Goal: Browse casually: Explore the website without a specific task or goal

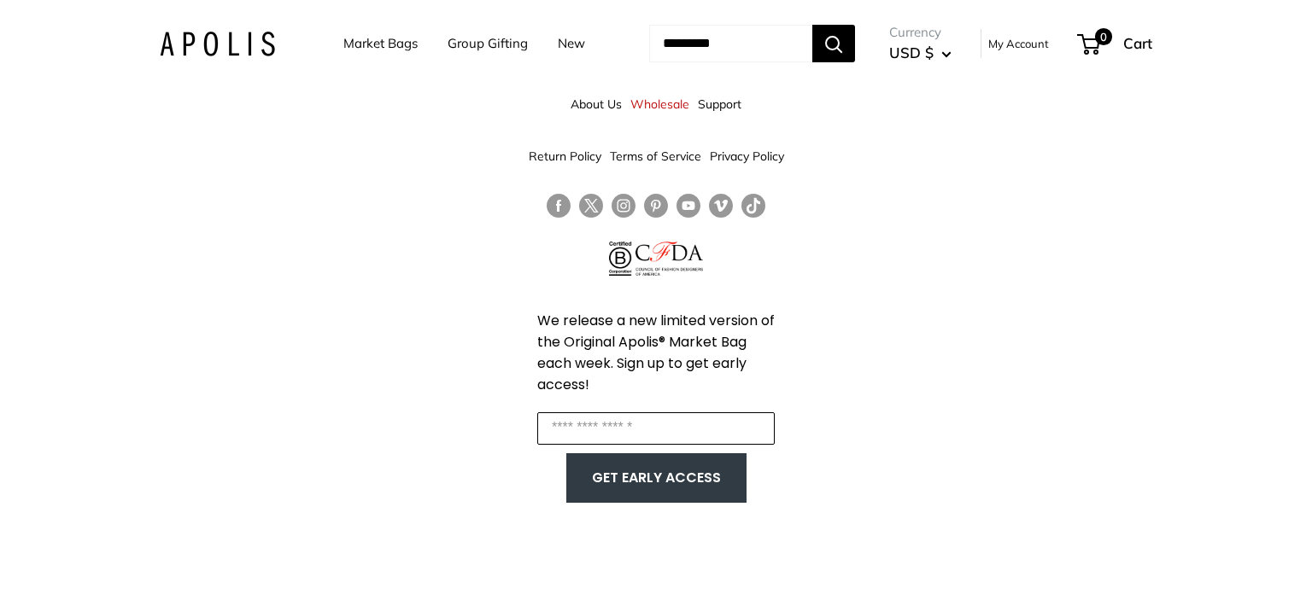
click at [629, 423] on input "Enter your email" at bounding box center [655, 428] width 237 height 32
type input "**********"
click at [670, 476] on button "GET EARLY ACCESS" at bounding box center [656, 478] width 146 height 32
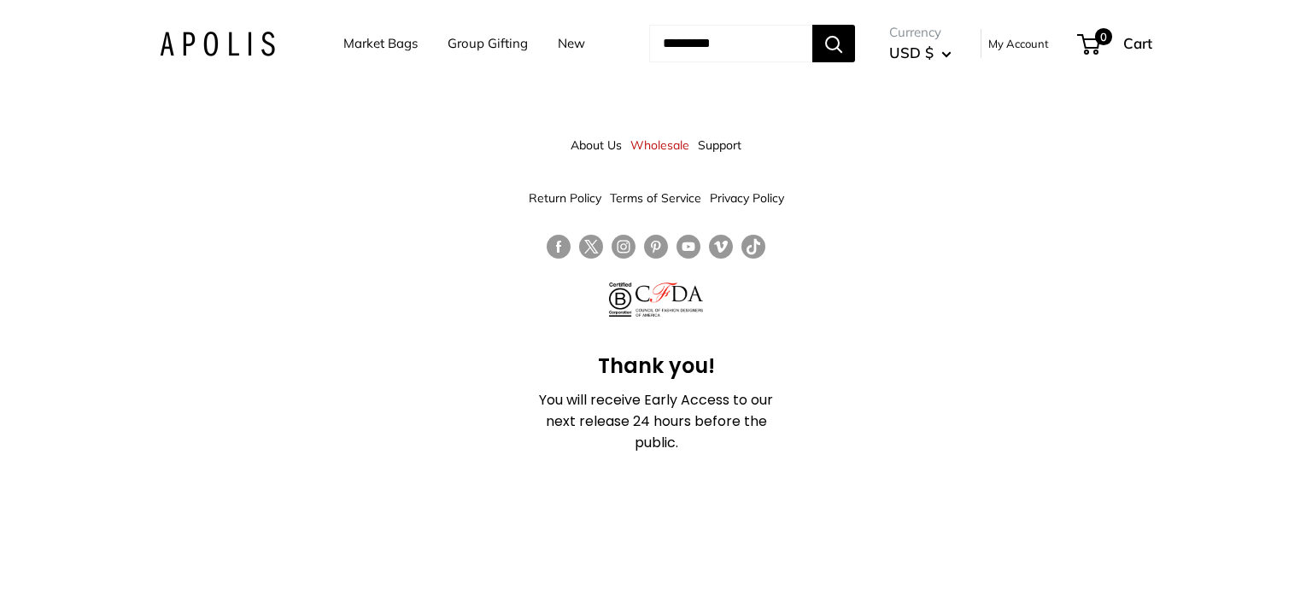
click at [372, 44] on link "Market Bags" at bounding box center [380, 44] width 74 height 24
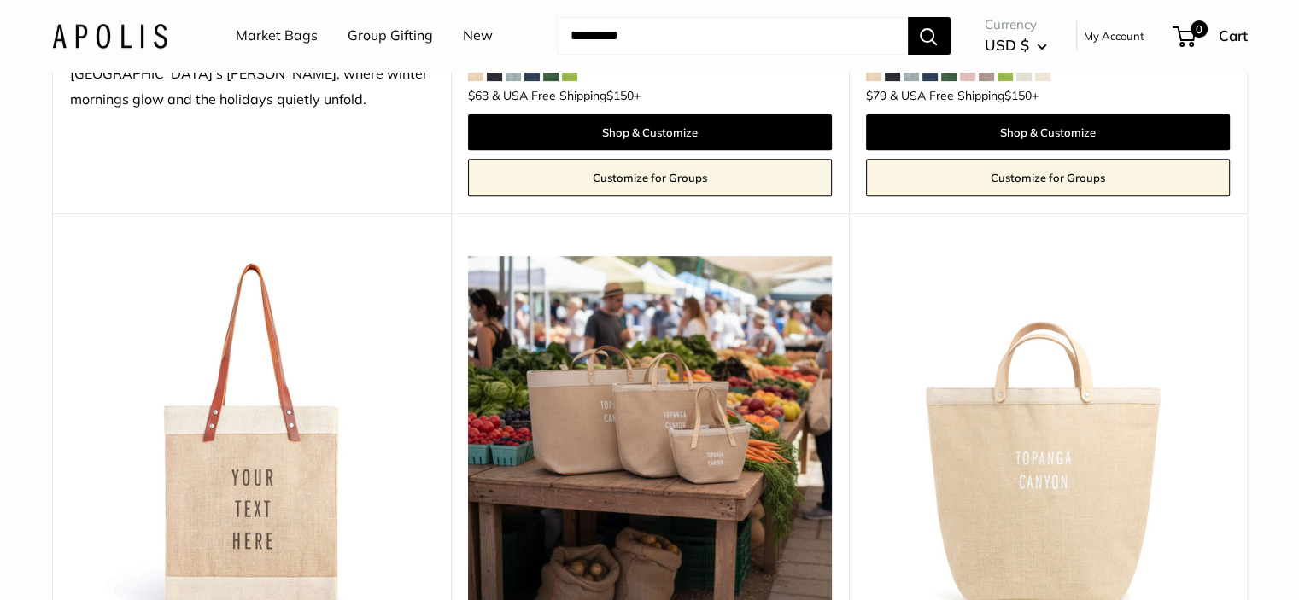
scroll to position [1025, 0]
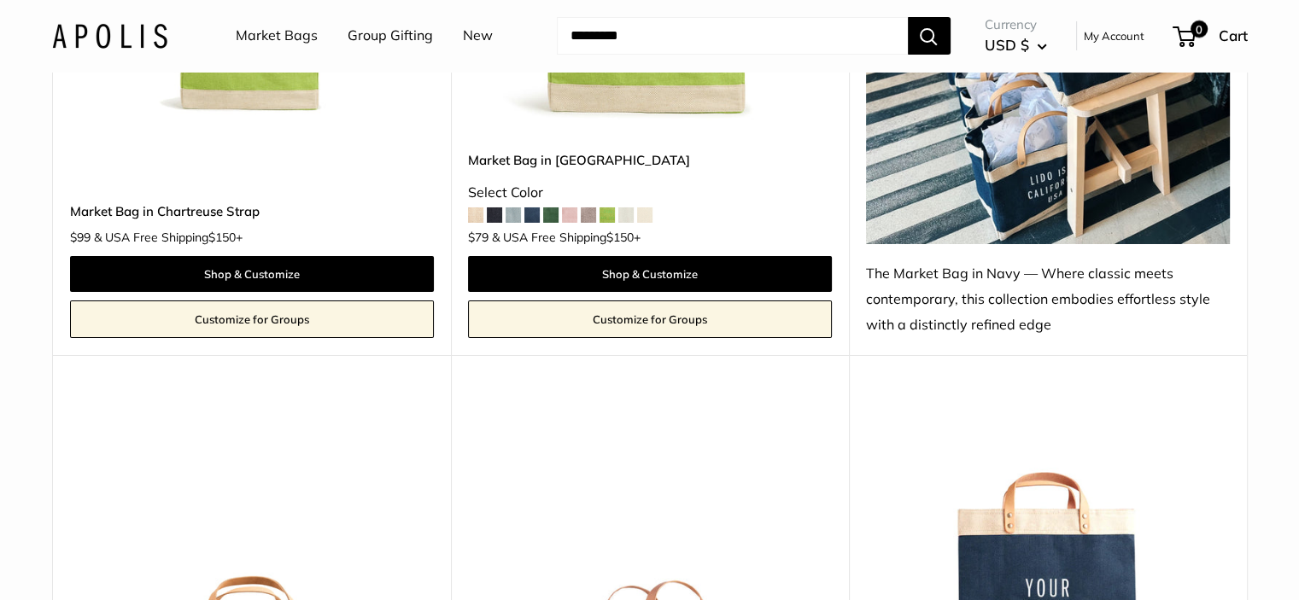
scroll to position [7277, 0]
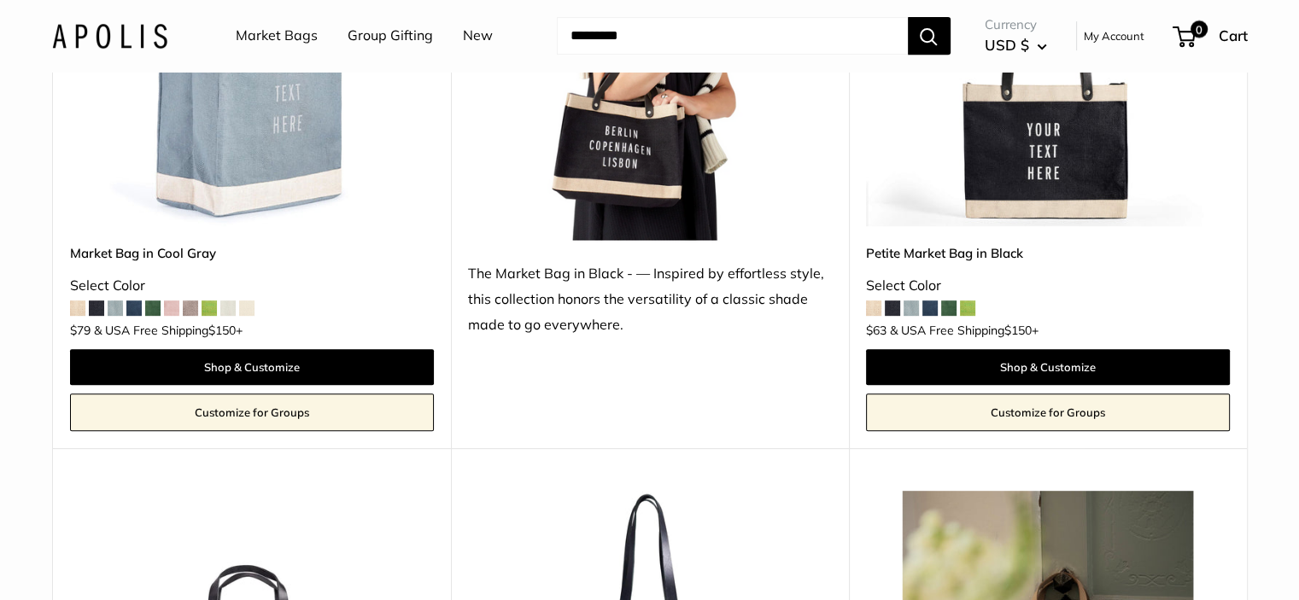
click at [0, 0] on img at bounding box center [0, 0] width 0 height 0
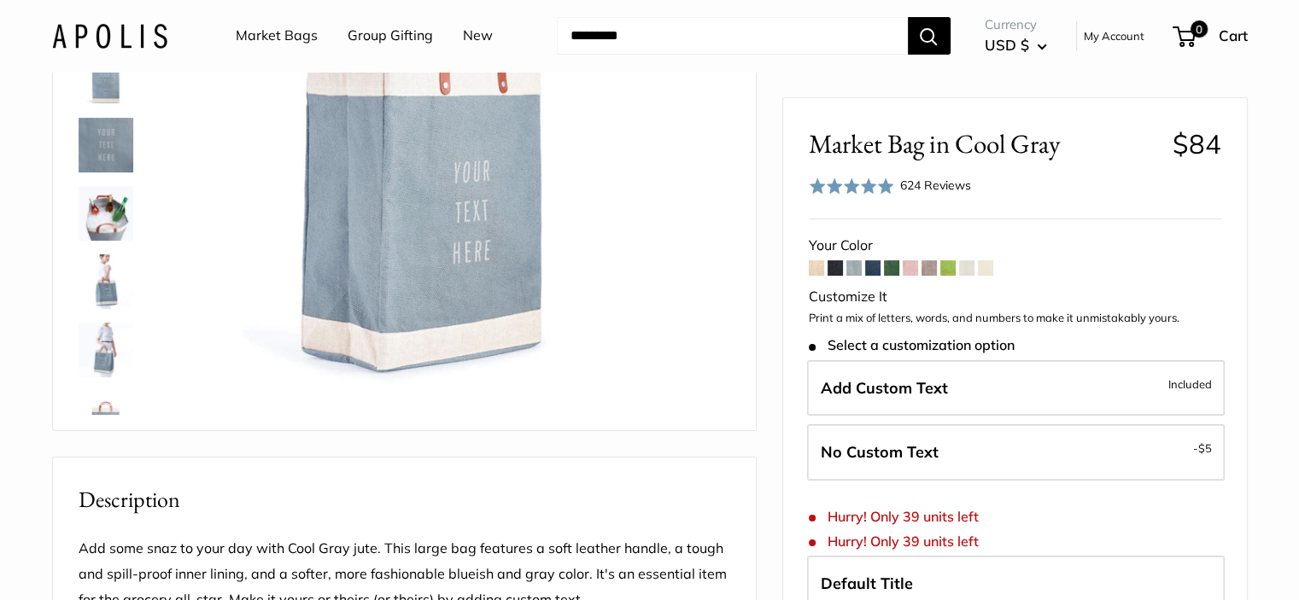
scroll to position [171, 0]
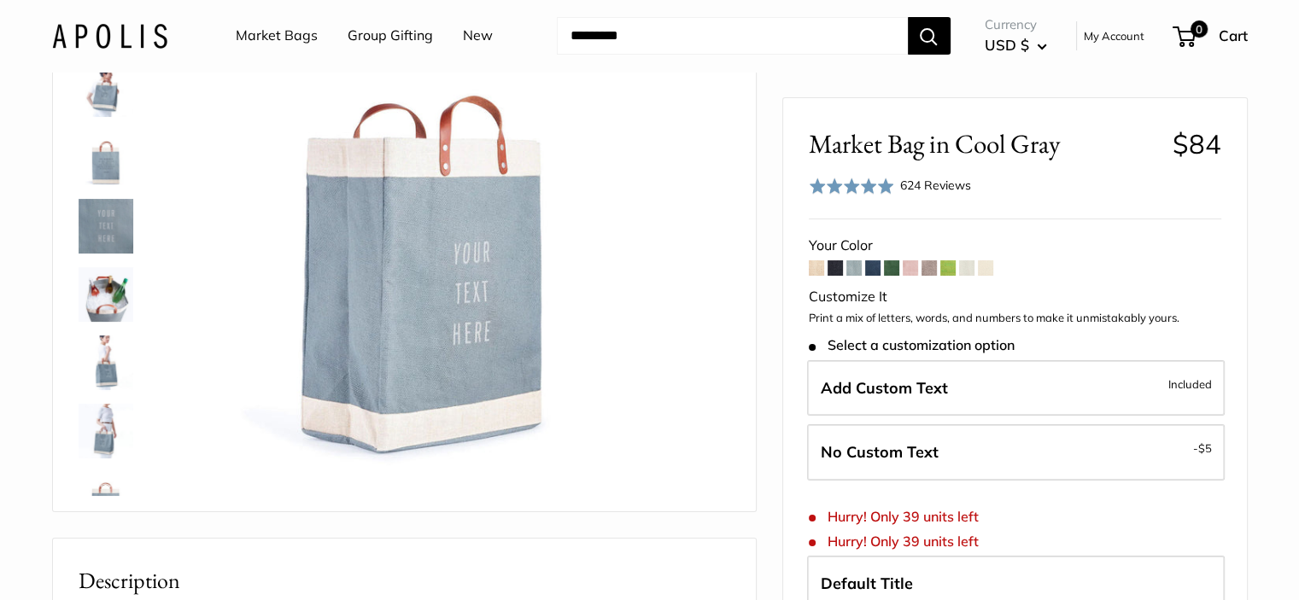
click at [875, 266] on span at bounding box center [872, 267] width 15 height 15
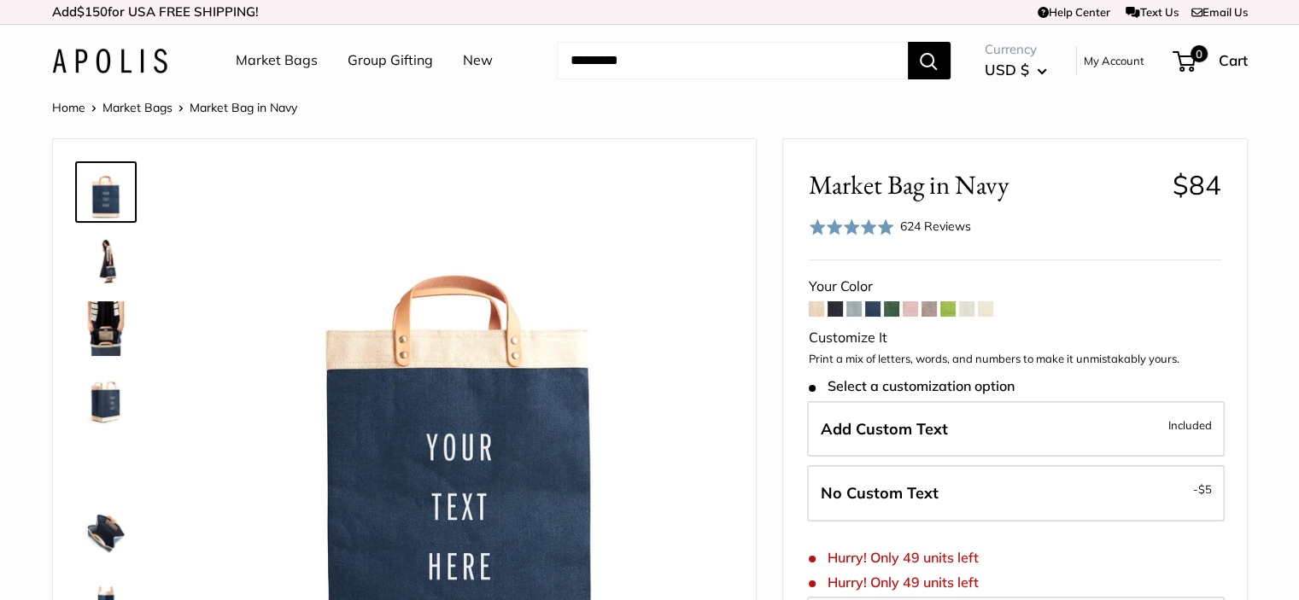
click at [834, 307] on span at bounding box center [835, 308] width 15 height 15
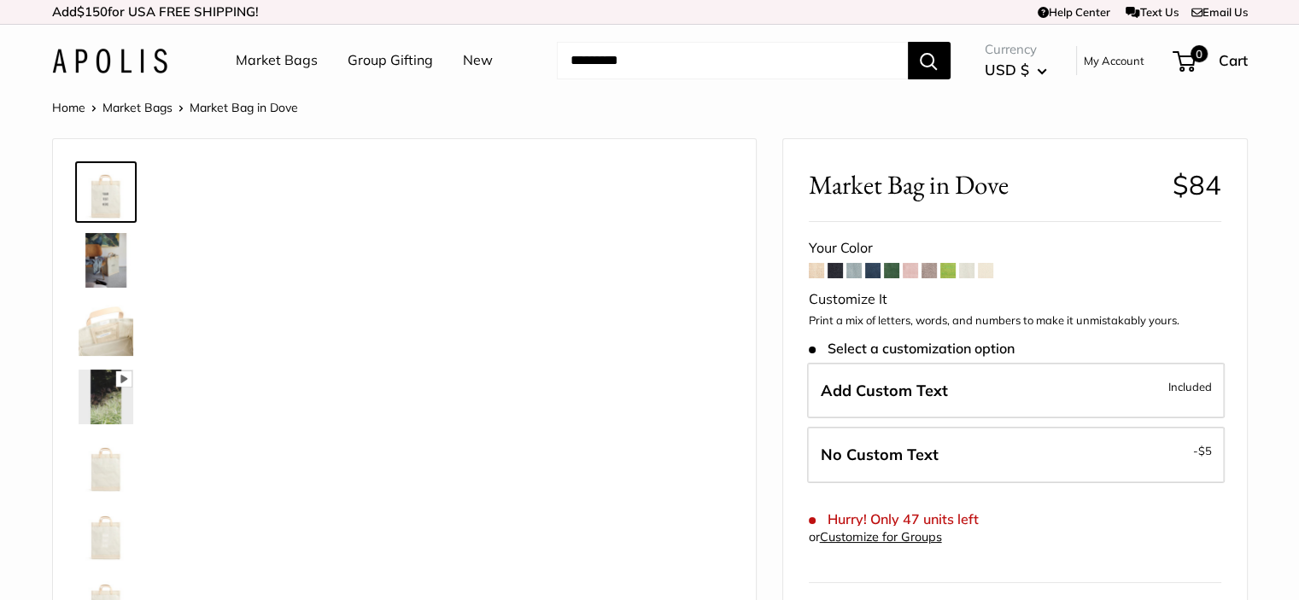
click at [150, 107] on link "Market Bags" at bounding box center [137, 107] width 70 height 15
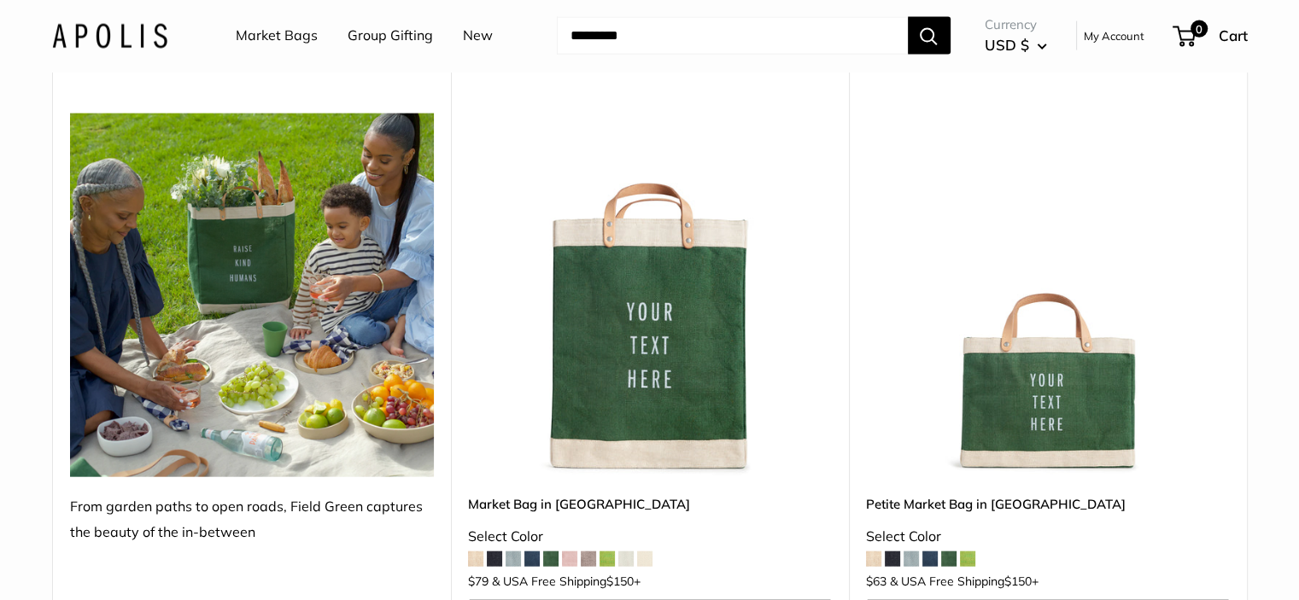
scroll to position [4014, 0]
